Goal: Find specific page/section: Find specific page/section

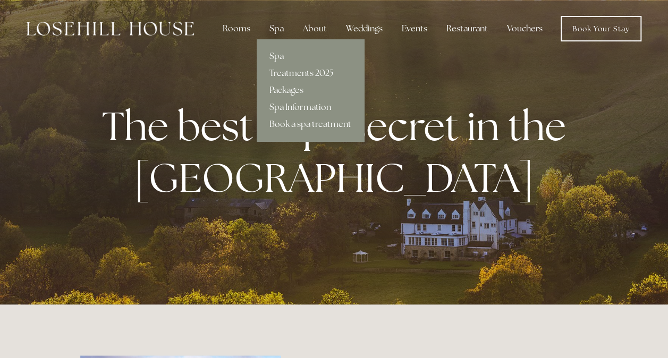
click at [276, 28] on div "Spa" at bounding box center [276, 28] width 31 height 21
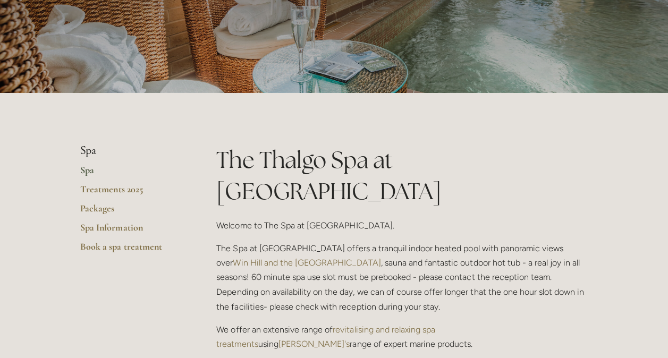
scroll to position [130, 0]
click at [130, 226] on link "Spa Information" at bounding box center [131, 231] width 102 height 19
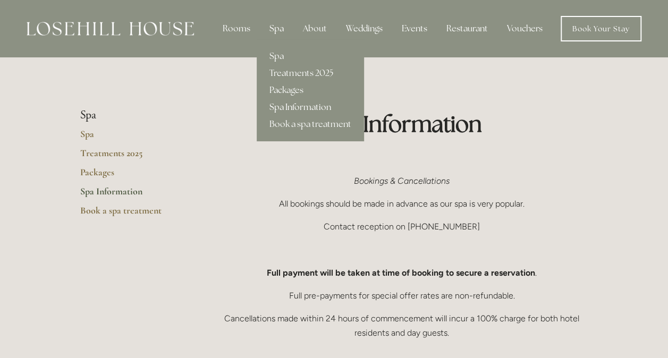
click at [282, 30] on div "Spa" at bounding box center [276, 28] width 31 height 21
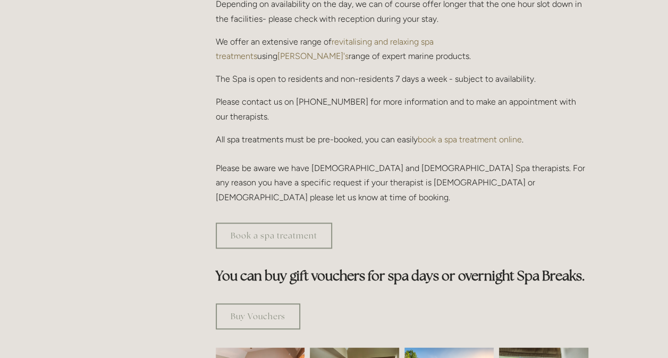
scroll to position [408, 0]
